Goal: Task Accomplishment & Management: Complete application form

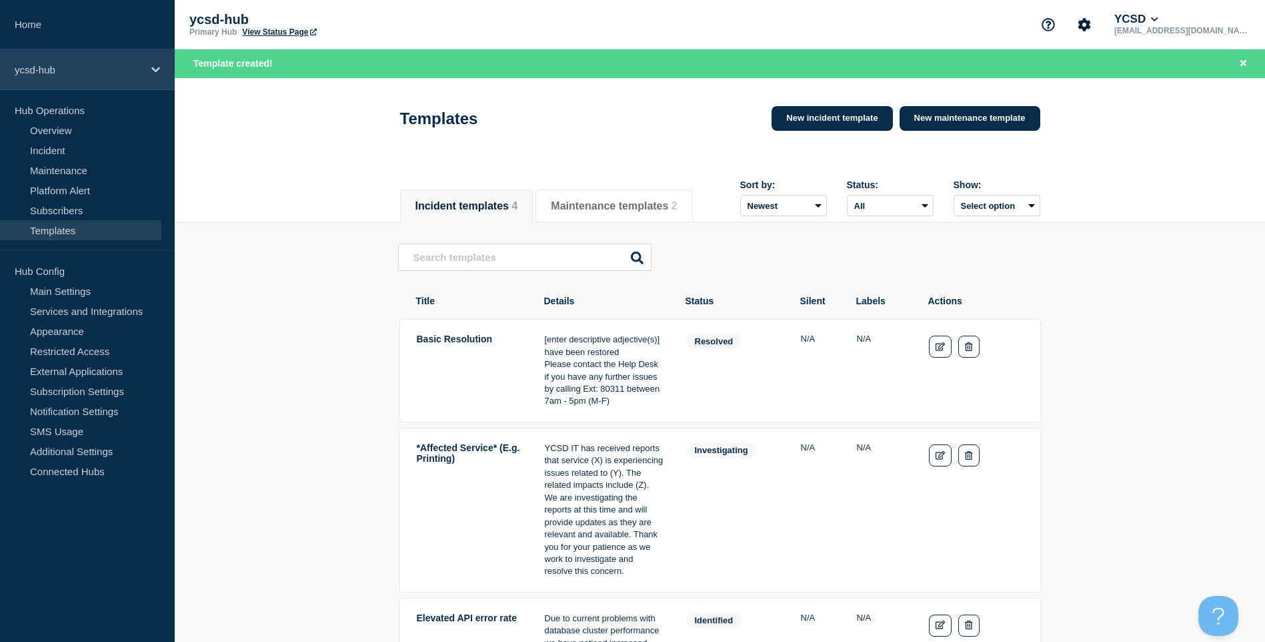
click at [95, 65] on p "ycsd-hub" at bounding box center [79, 69] width 128 height 11
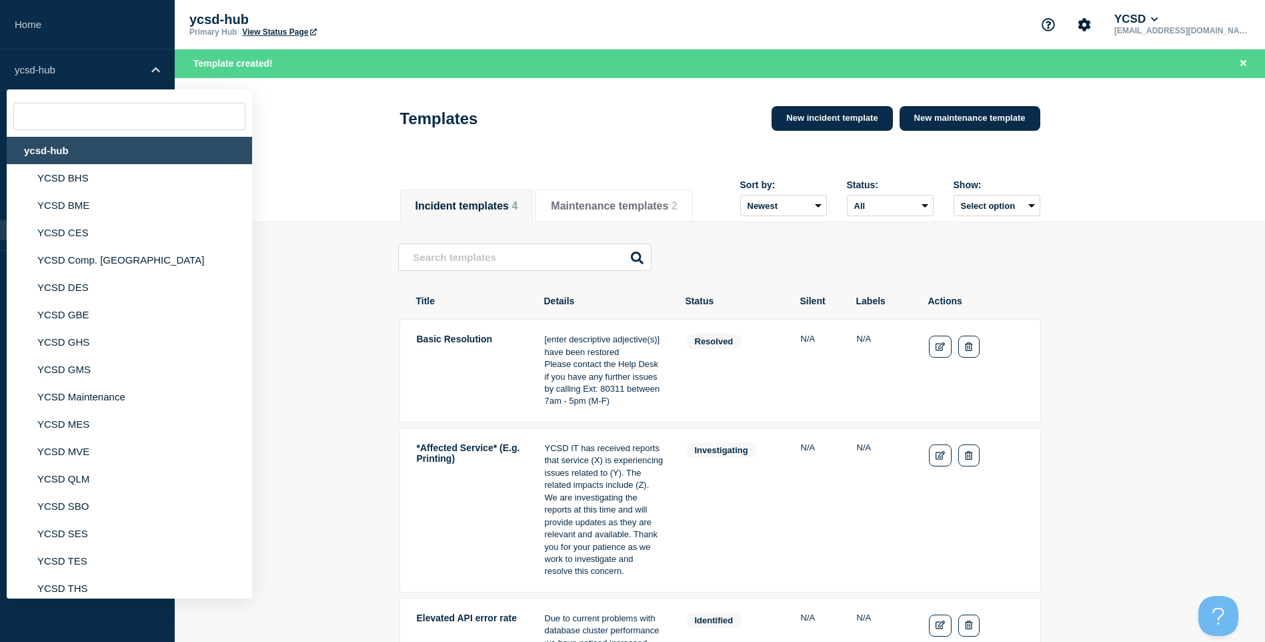
click at [101, 151] on div "ycsd-hub" at bounding box center [129, 150] width 245 height 27
click at [31, 151] on div "ycsd-hub" at bounding box center [129, 150] width 245 height 27
click at [73, 181] on li "YCSD BHS" at bounding box center [129, 177] width 245 height 27
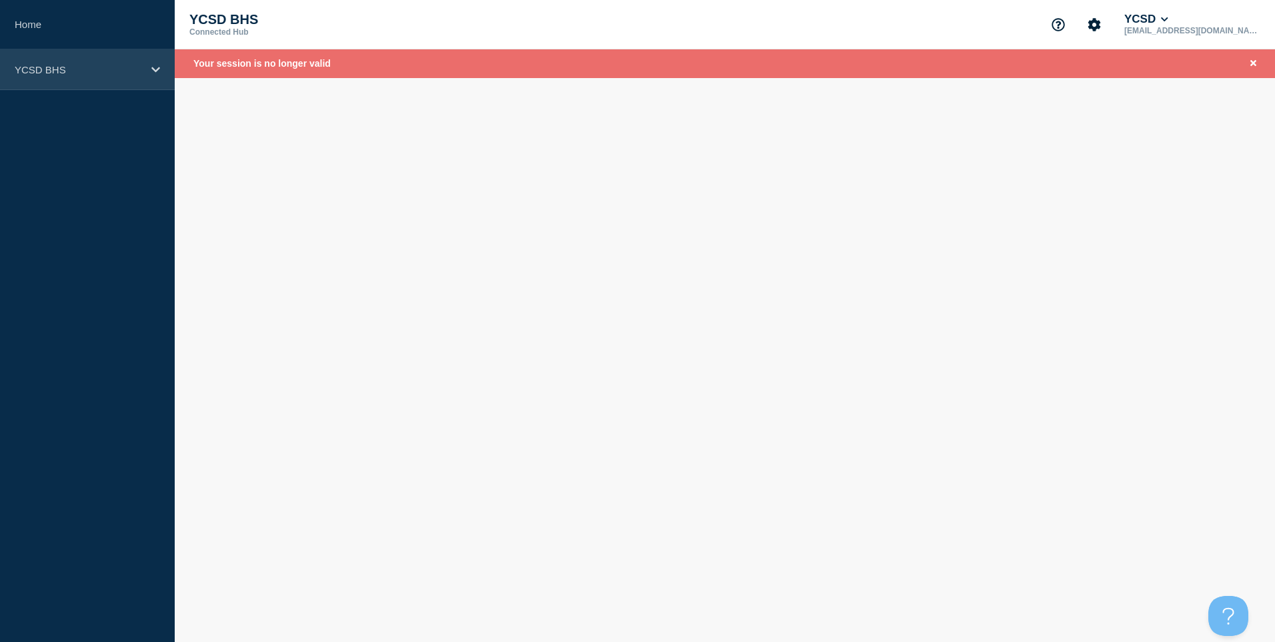
click at [101, 64] on p "YCSD BHS" at bounding box center [79, 69] width 128 height 11
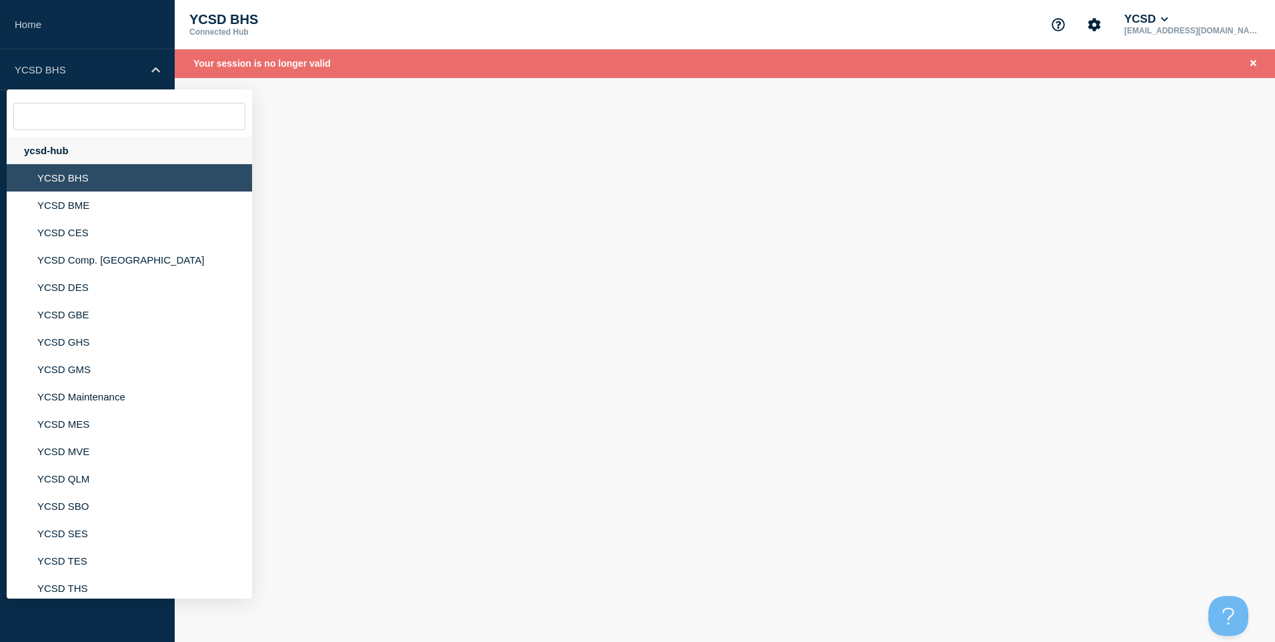
click at [71, 152] on div "ycsd-hub" at bounding box center [129, 150] width 245 height 27
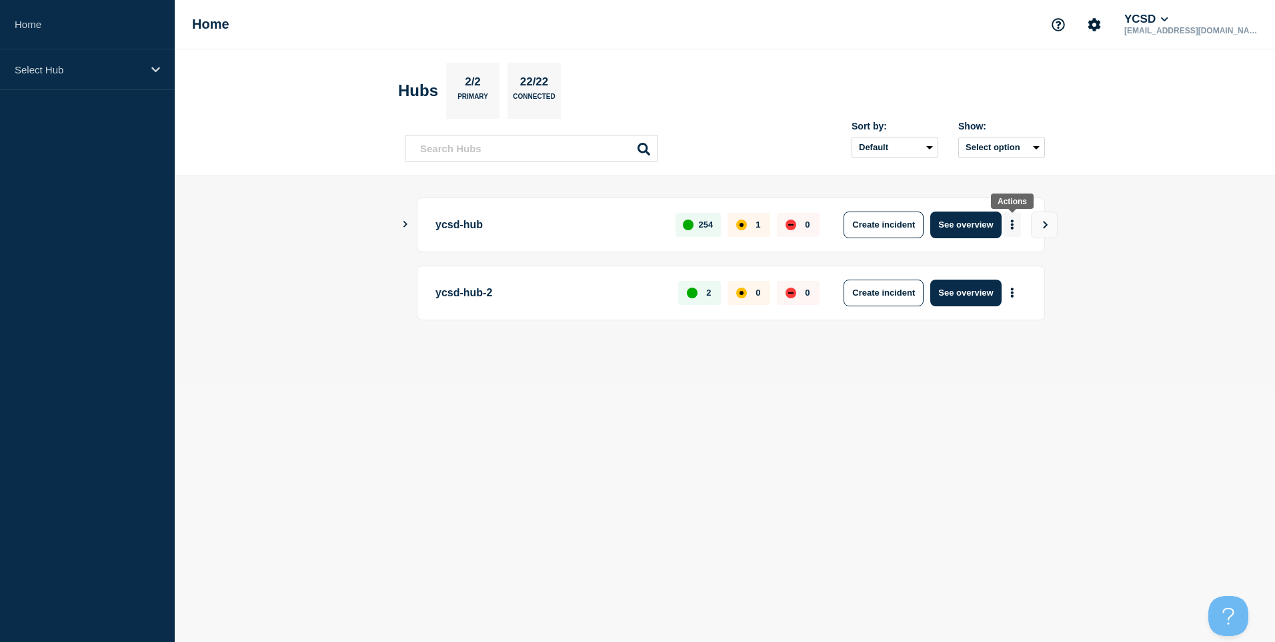
click at [1013, 227] on icon "More actions" at bounding box center [1012, 224] width 3 height 10
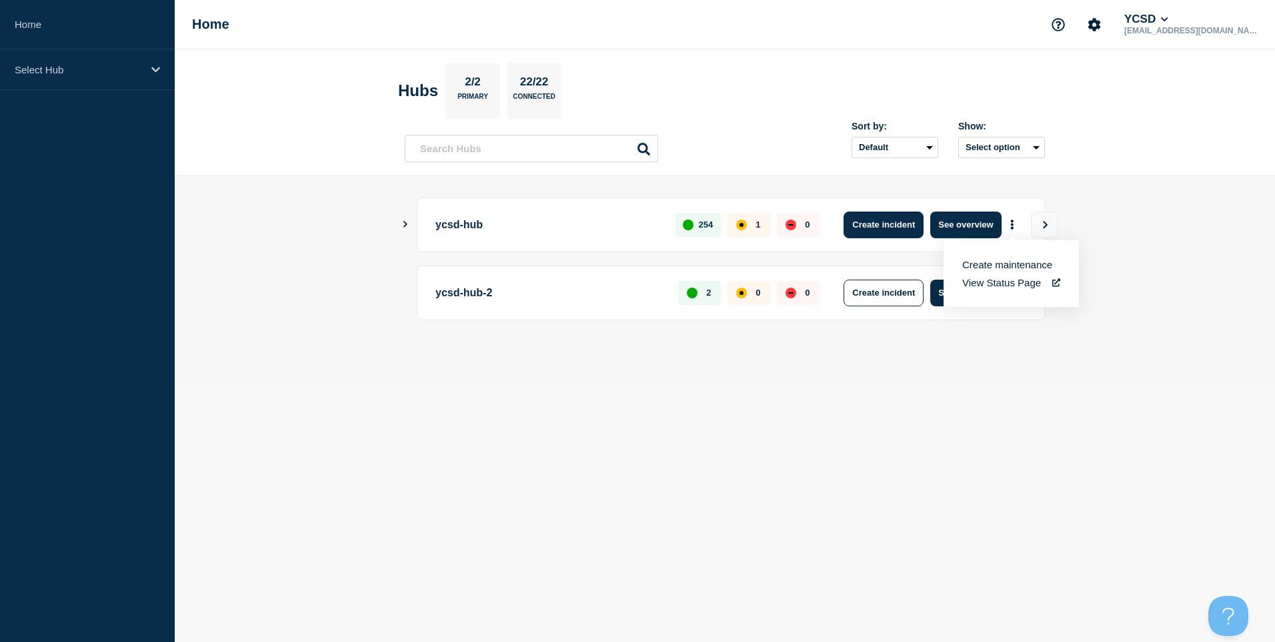
click at [884, 235] on button "Create incident" at bounding box center [884, 224] width 80 height 27
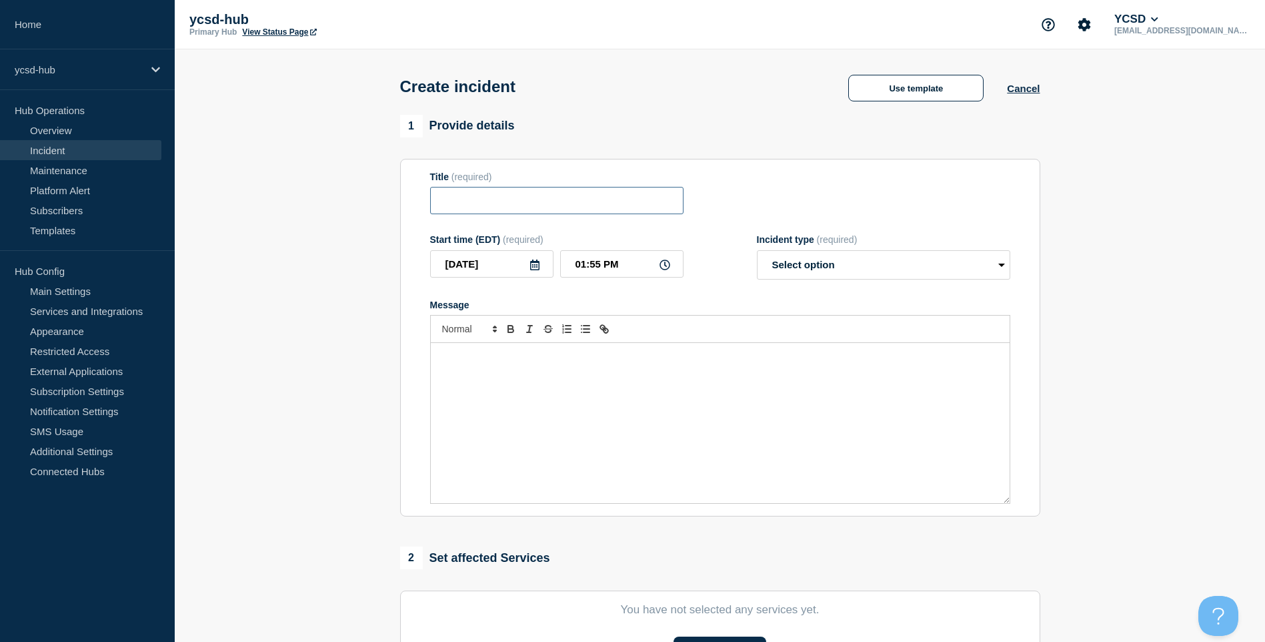
click at [551, 203] on input "Title" at bounding box center [556, 200] width 253 height 27
type input "Y"
type input "Slow Page loads while Web Browsing"
click at [769, 258] on select "Select option Investigating Identified Monitoring" at bounding box center [883, 264] width 253 height 29
select select "identified"
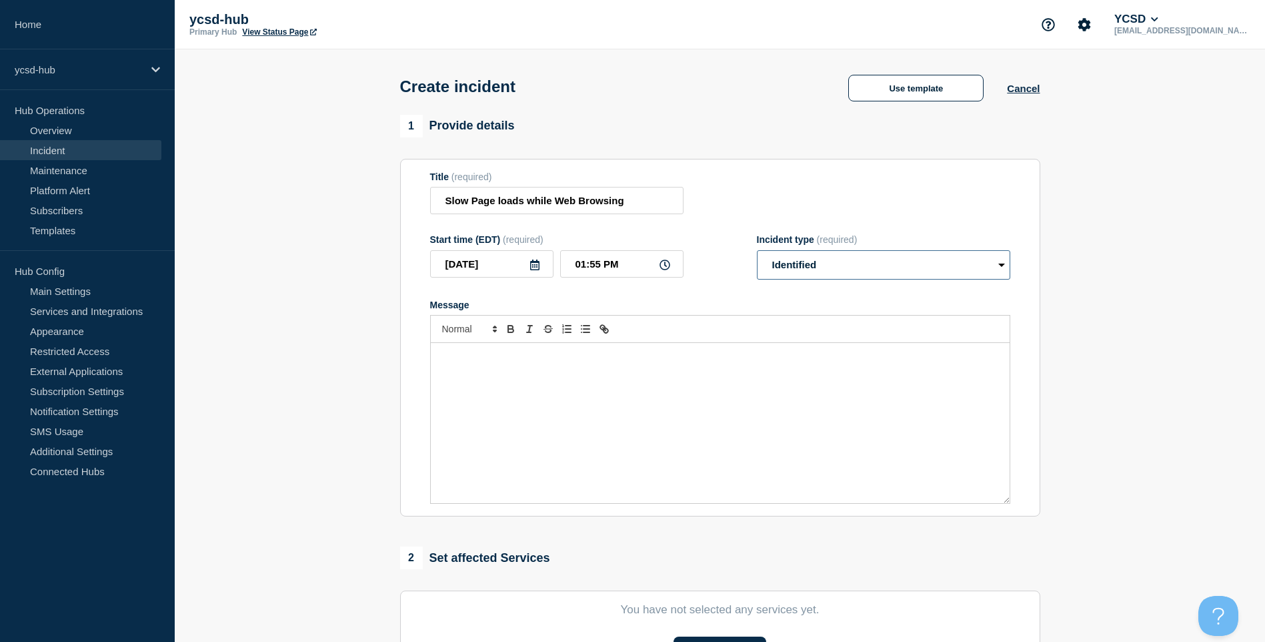
click at [757, 253] on select "Select option Investigating Identified Monitoring" at bounding box center [883, 264] width 253 height 29
click at [547, 398] on div "Message" at bounding box center [720, 423] width 579 height 160
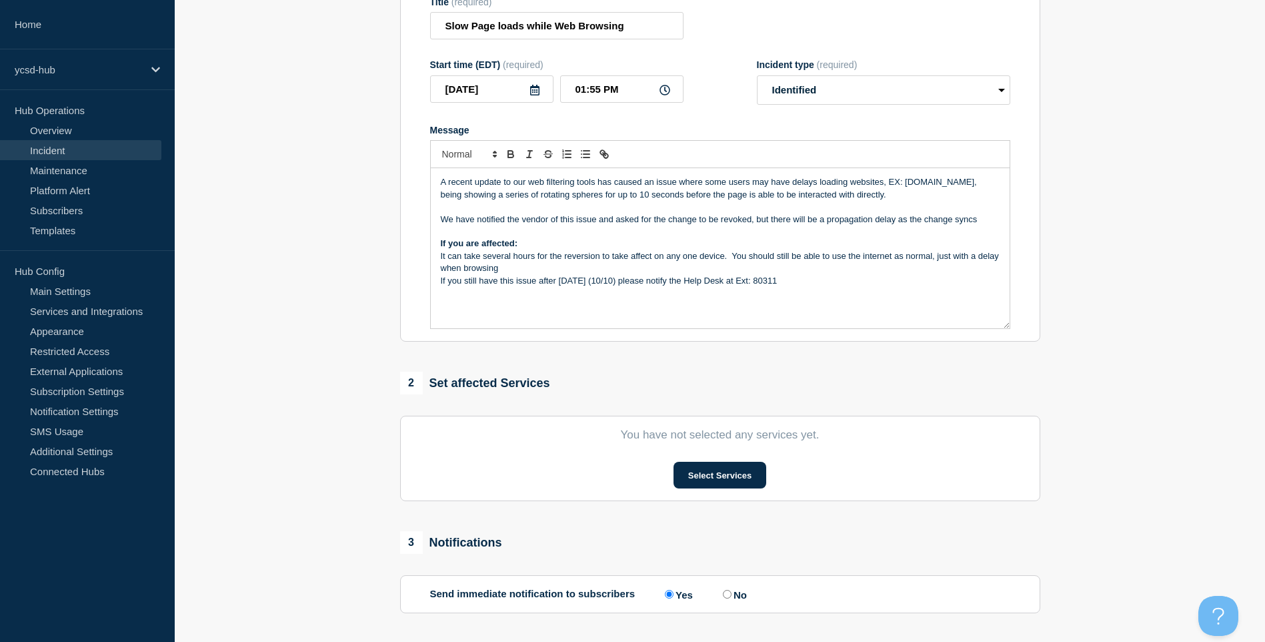
scroll to position [293, 0]
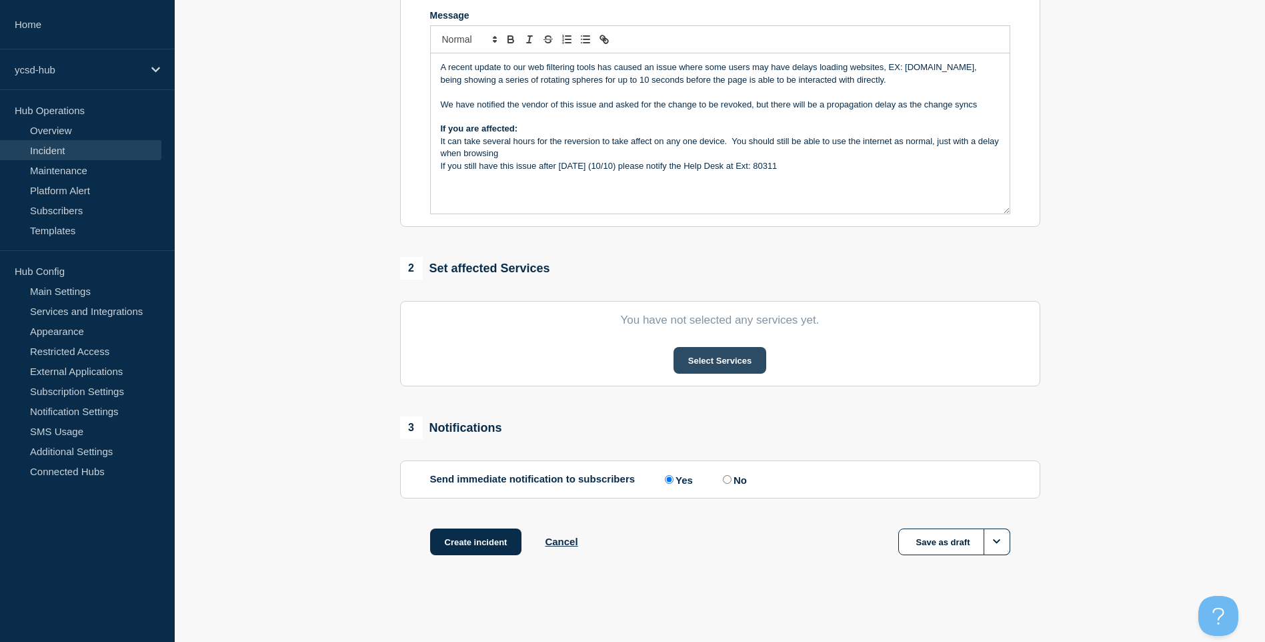
click at [680, 374] on button "Select Services" at bounding box center [720, 360] width 93 height 27
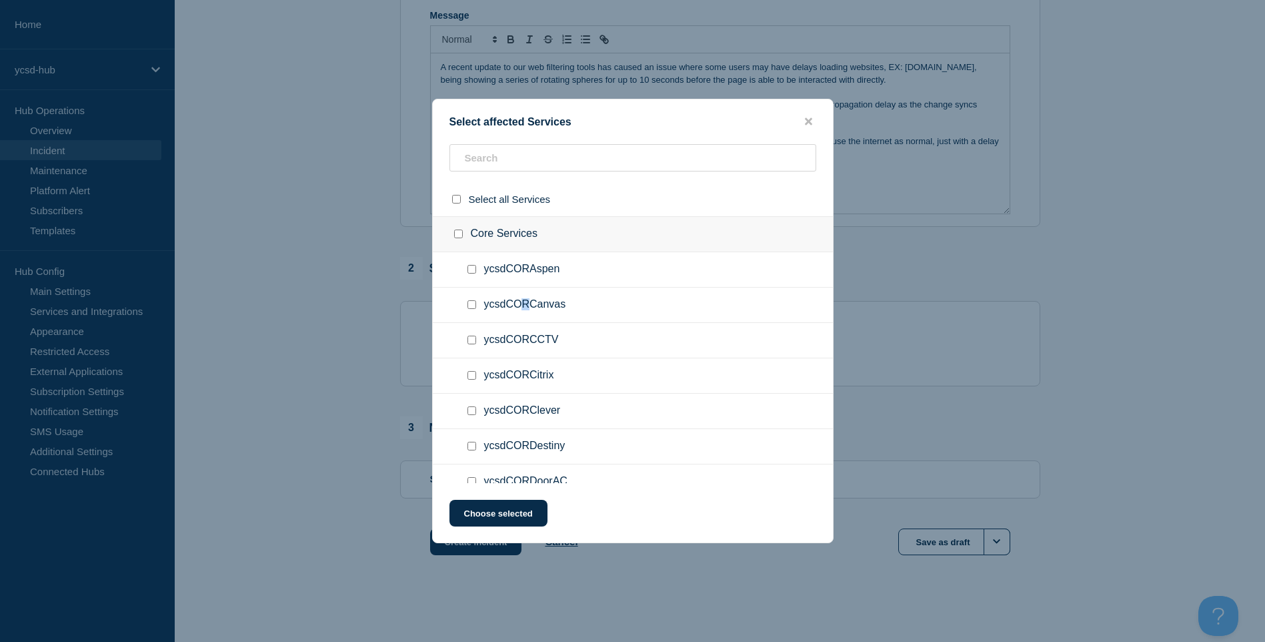
drag, startPoint x: 524, startPoint y: 291, endPoint x: 531, endPoint y: 289, distance: 7.0
click at [531, 289] on ul "ycsdCORCanvas" at bounding box center [633, 304] width 400 height 35
drag, startPoint x: 531, startPoint y: 289, endPoint x: 522, endPoint y: 155, distance: 134.4
click at [522, 155] on input "text" at bounding box center [633, 157] width 367 height 27
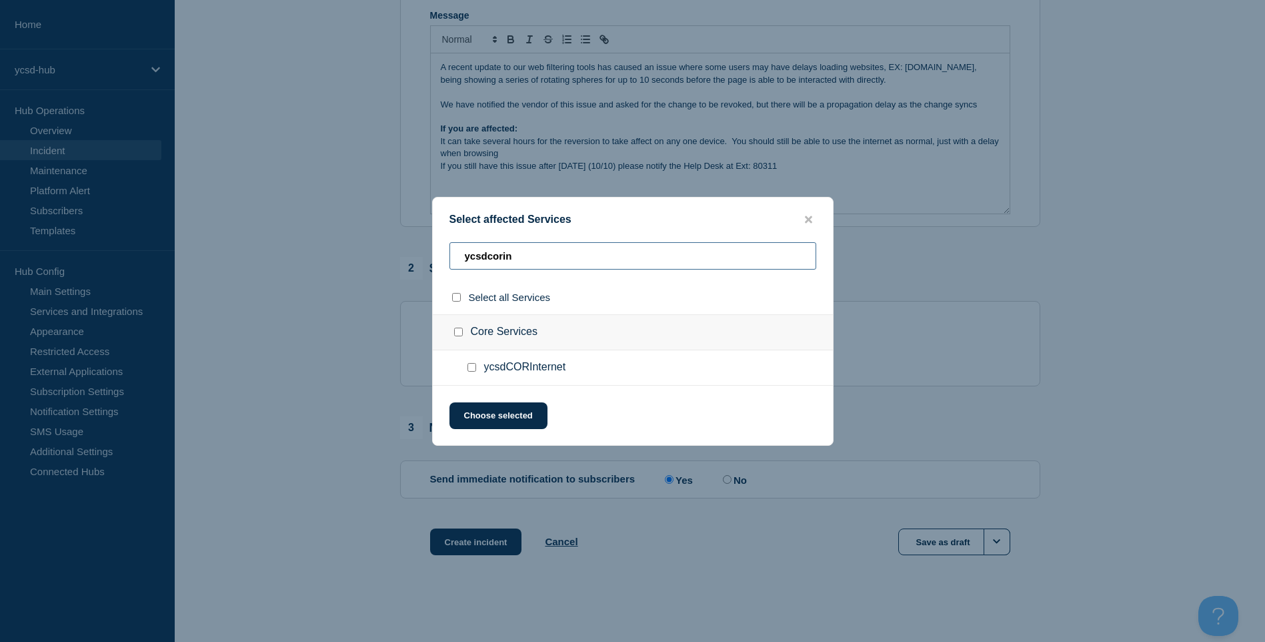
type input "ycsdcorin"
click at [471, 370] on input "ycsdCORInternet checkbox" at bounding box center [472, 367] width 9 height 9
checkbox input "true"
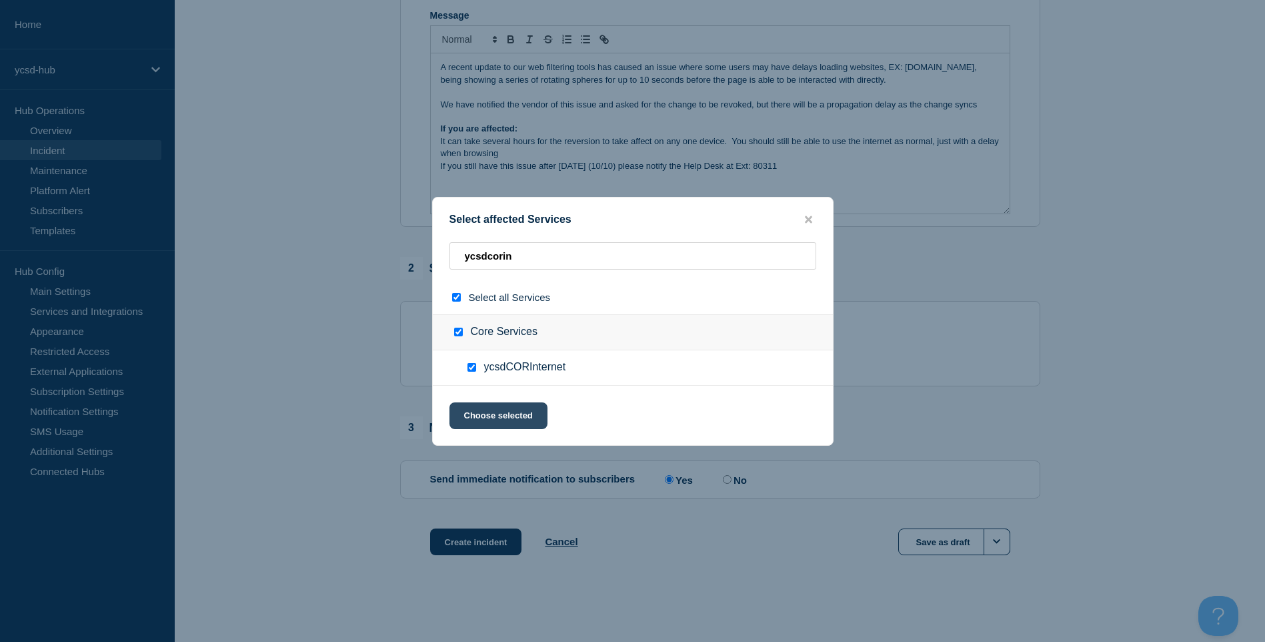
click at [518, 408] on button "Choose selected" at bounding box center [499, 415] width 98 height 27
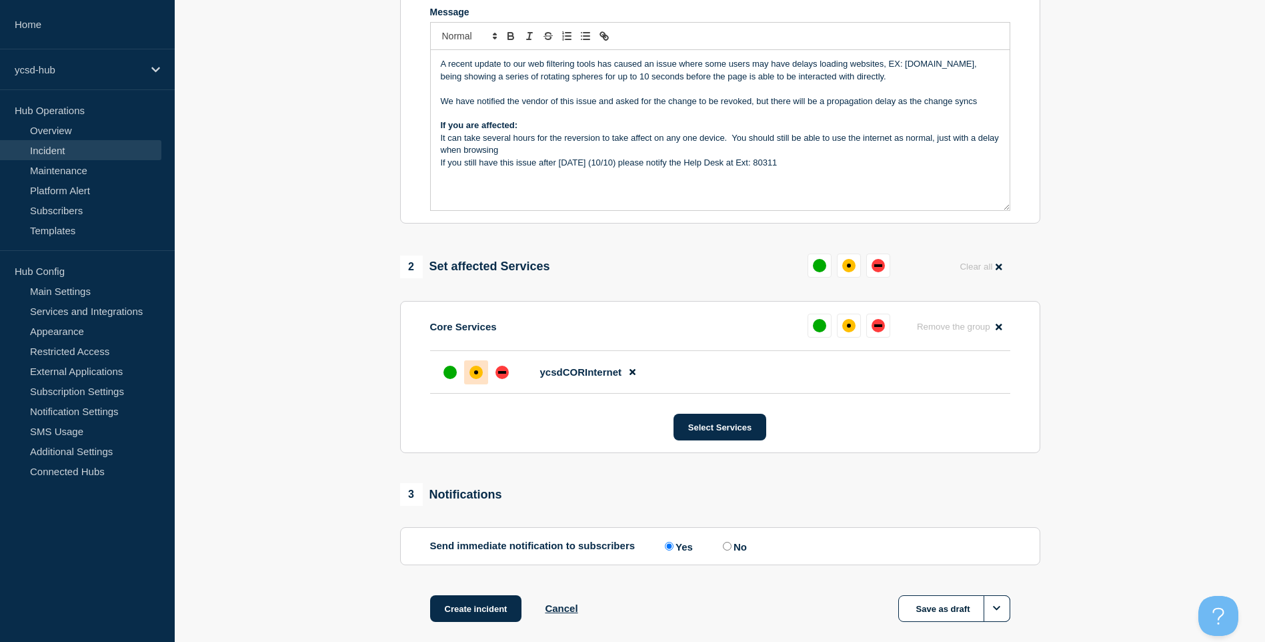
click at [483, 370] on div at bounding box center [476, 372] width 24 height 24
click at [740, 432] on button "Select Services" at bounding box center [720, 427] width 93 height 27
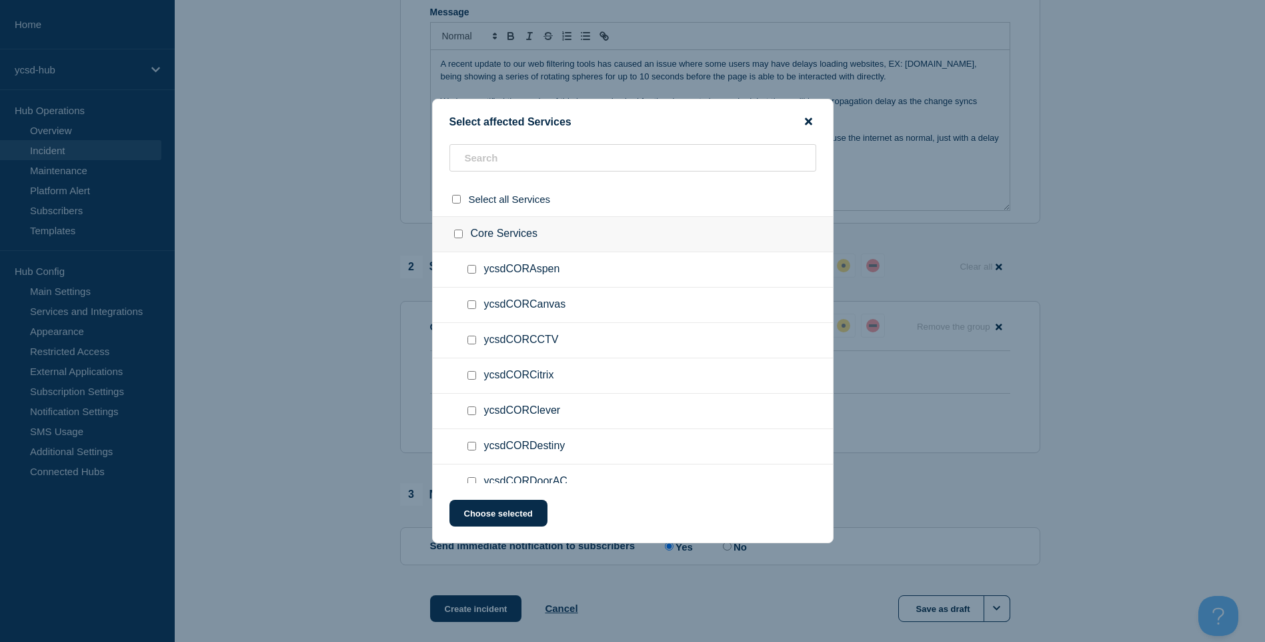
click at [808, 125] on icon "close button" at bounding box center [808, 121] width 7 height 11
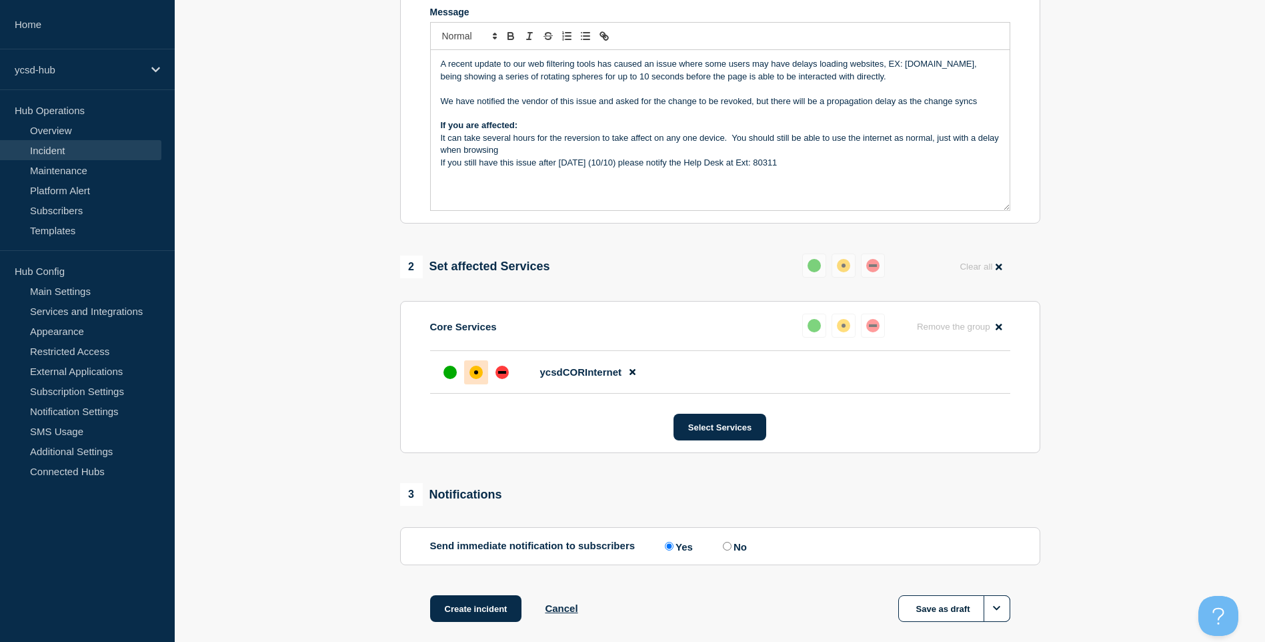
scroll to position [0, 0]
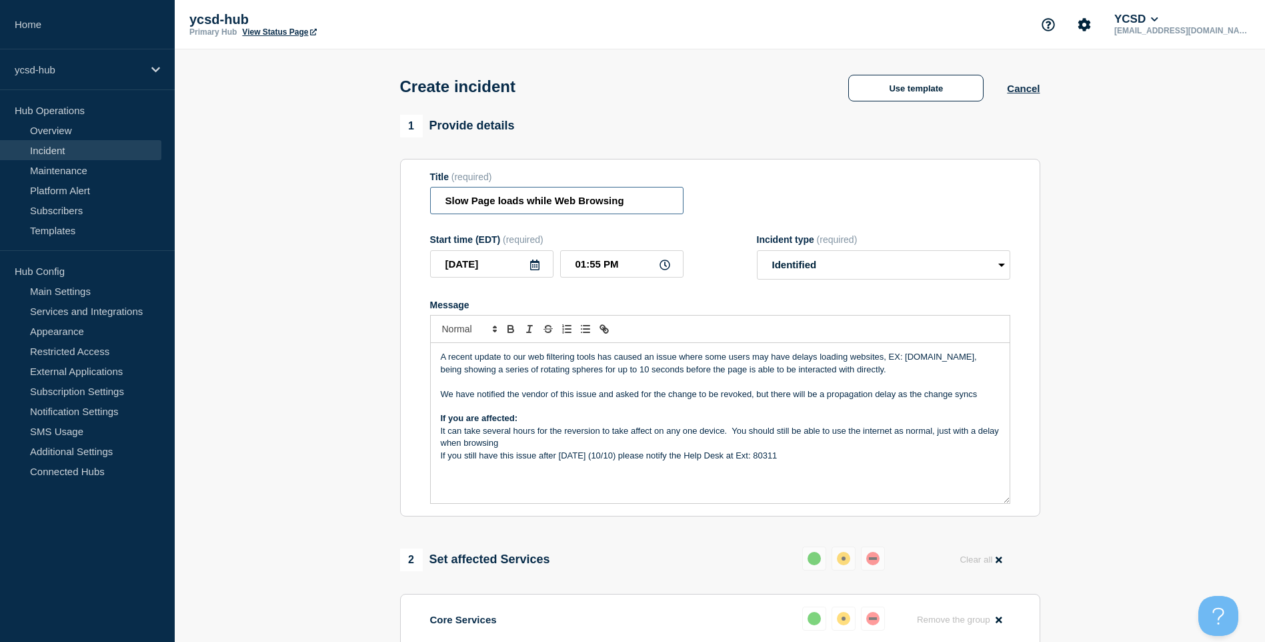
drag, startPoint x: 495, startPoint y: 203, endPoint x: 502, endPoint y: 204, distance: 7.4
click at [496, 203] on input "Slow Page loads while Web Browsing" at bounding box center [556, 200] width 253 height 27
click at [505, 205] on input "Slow Page loads while Web Browsing" at bounding box center [556, 200] width 253 height 27
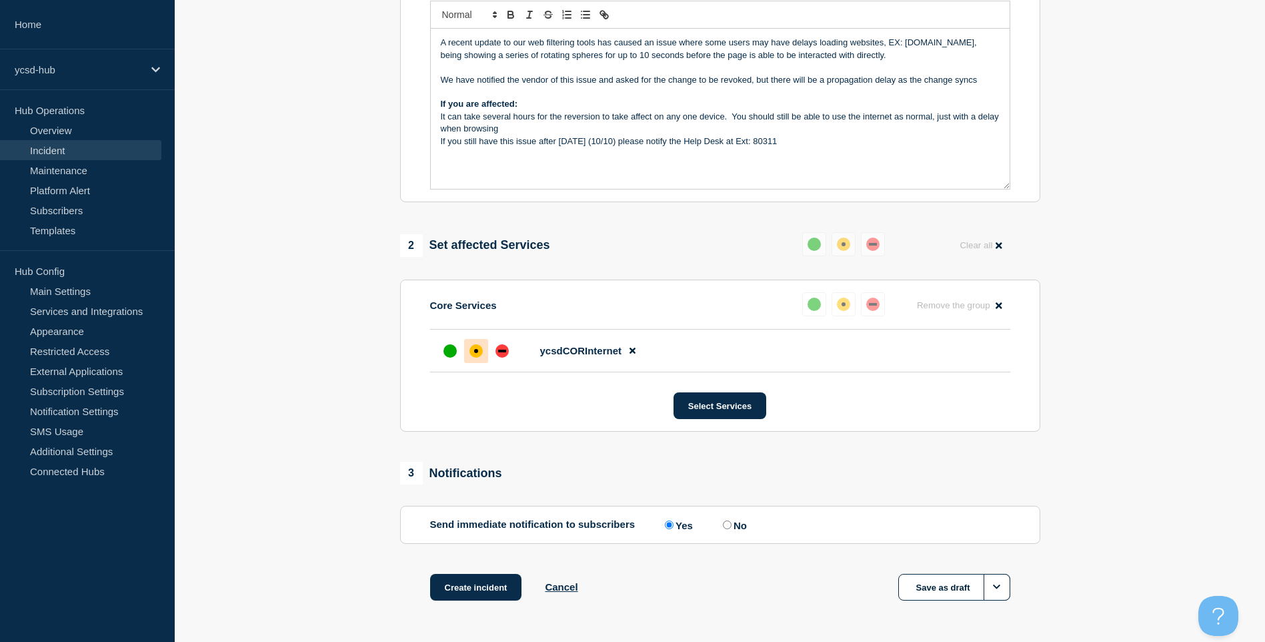
scroll to position [363, 0]
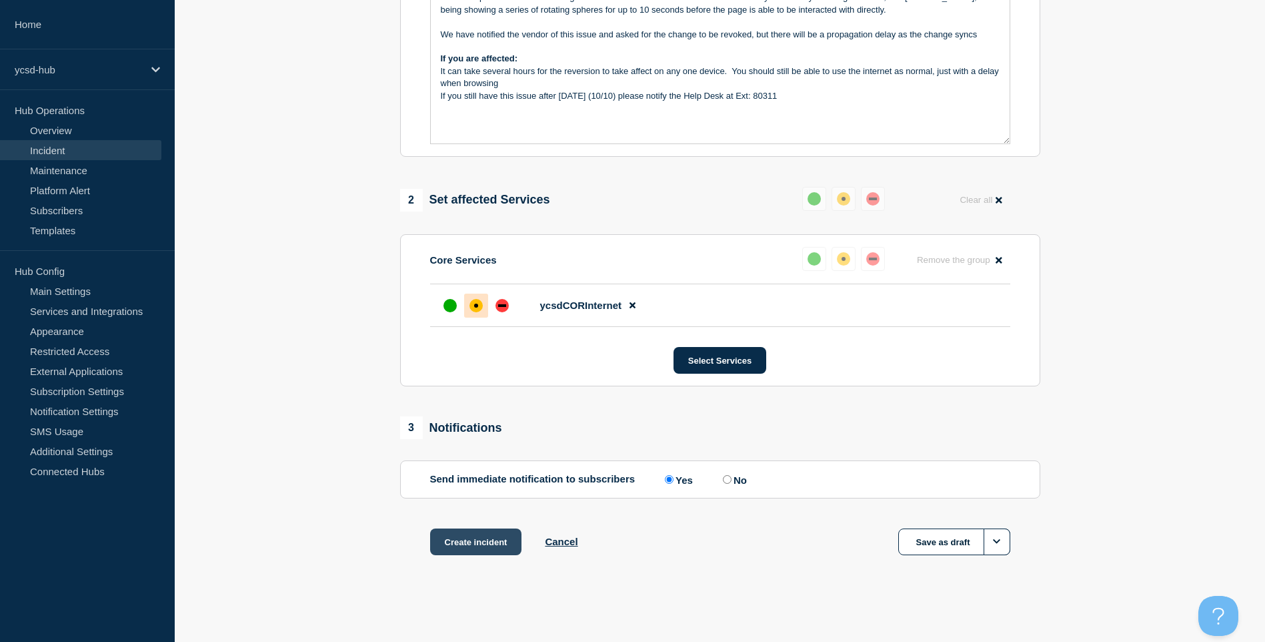
type input "Slow Page Loading while Web Browsing"
click at [501, 540] on button "Create incident" at bounding box center [476, 541] width 92 height 27
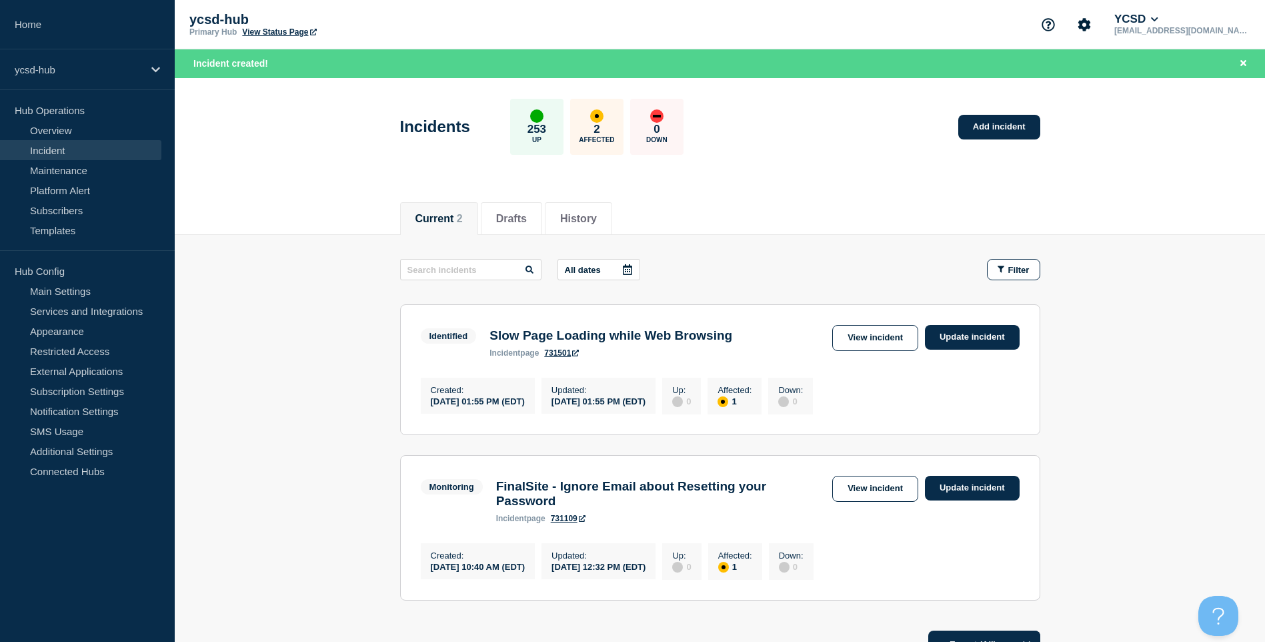
click at [267, 27] on p "ycsd-hub" at bounding box center [322, 19] width 267 height 15
click at [275, 36] on link "View Status Page" at bounding box center [279, 31] width 74 height 9
